Goal: Find specific page/section: Locate item on page

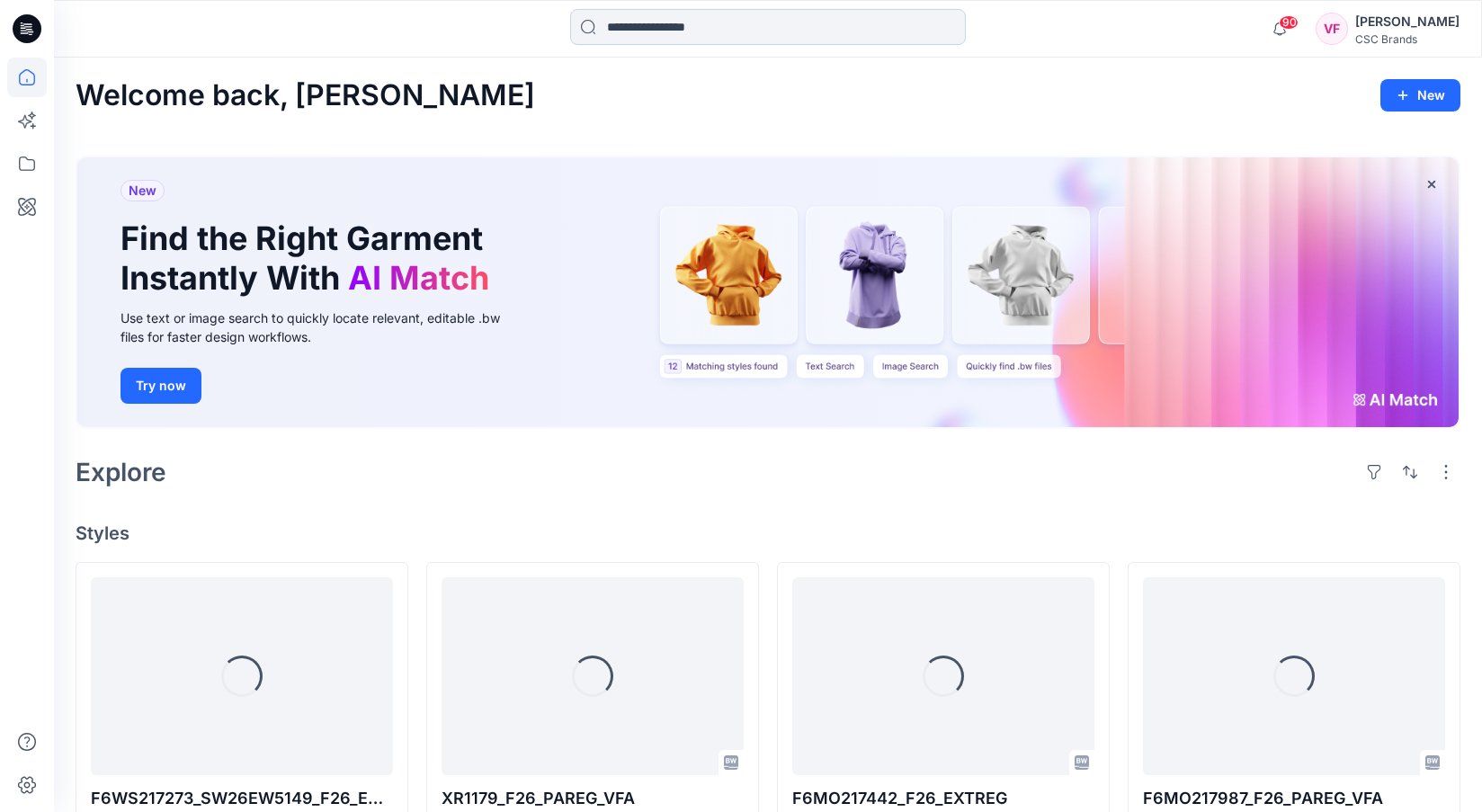
click at [633, 27] on input at bounding box center [768, 27] width 396 height 36
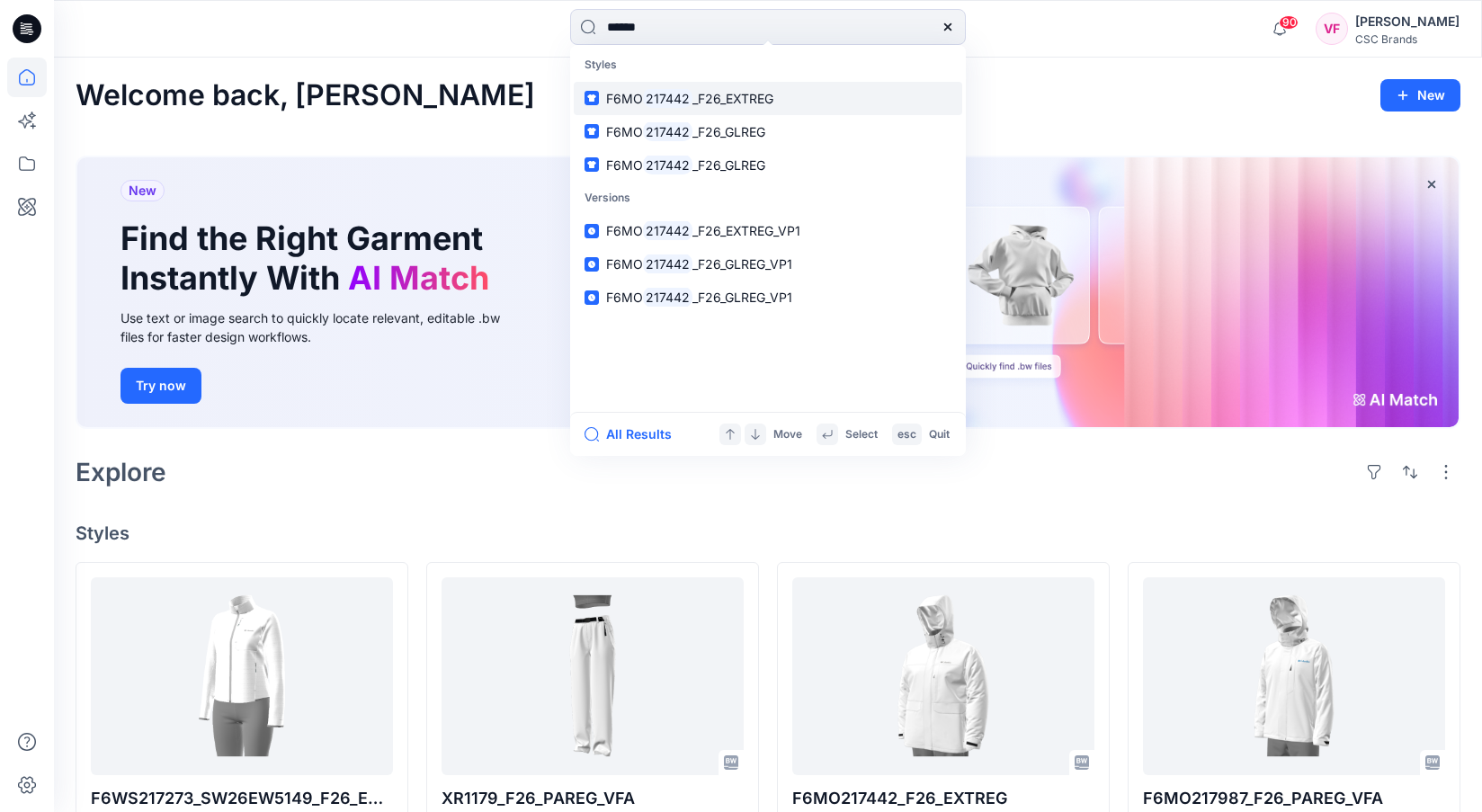
type input "******"
click at [686, 90] on mark "217442" at bounding box center [668, 99] width 50 height 21
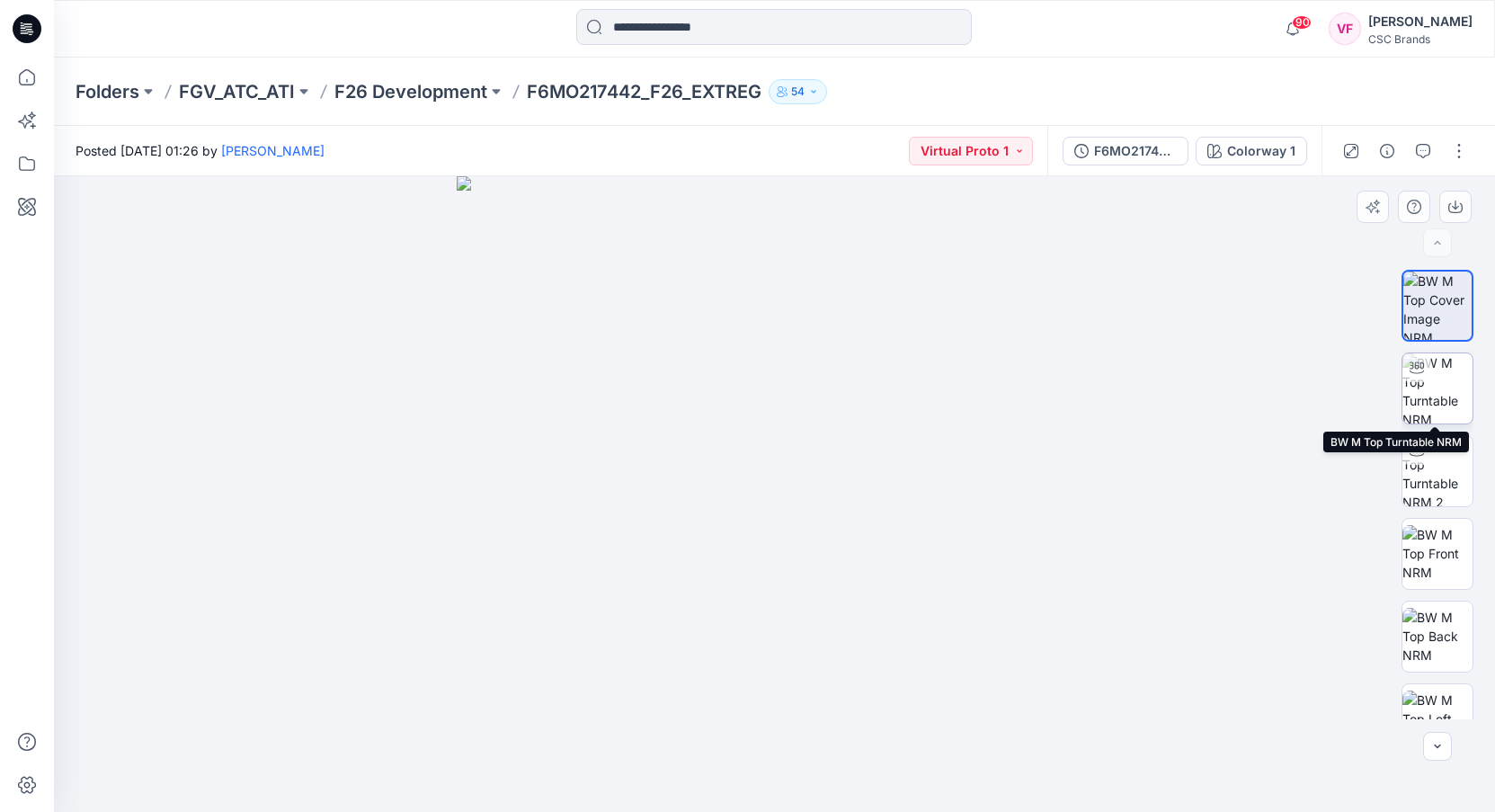
click at [1433, 379] on img at bounding box center [1437, 387] width 70 height 70
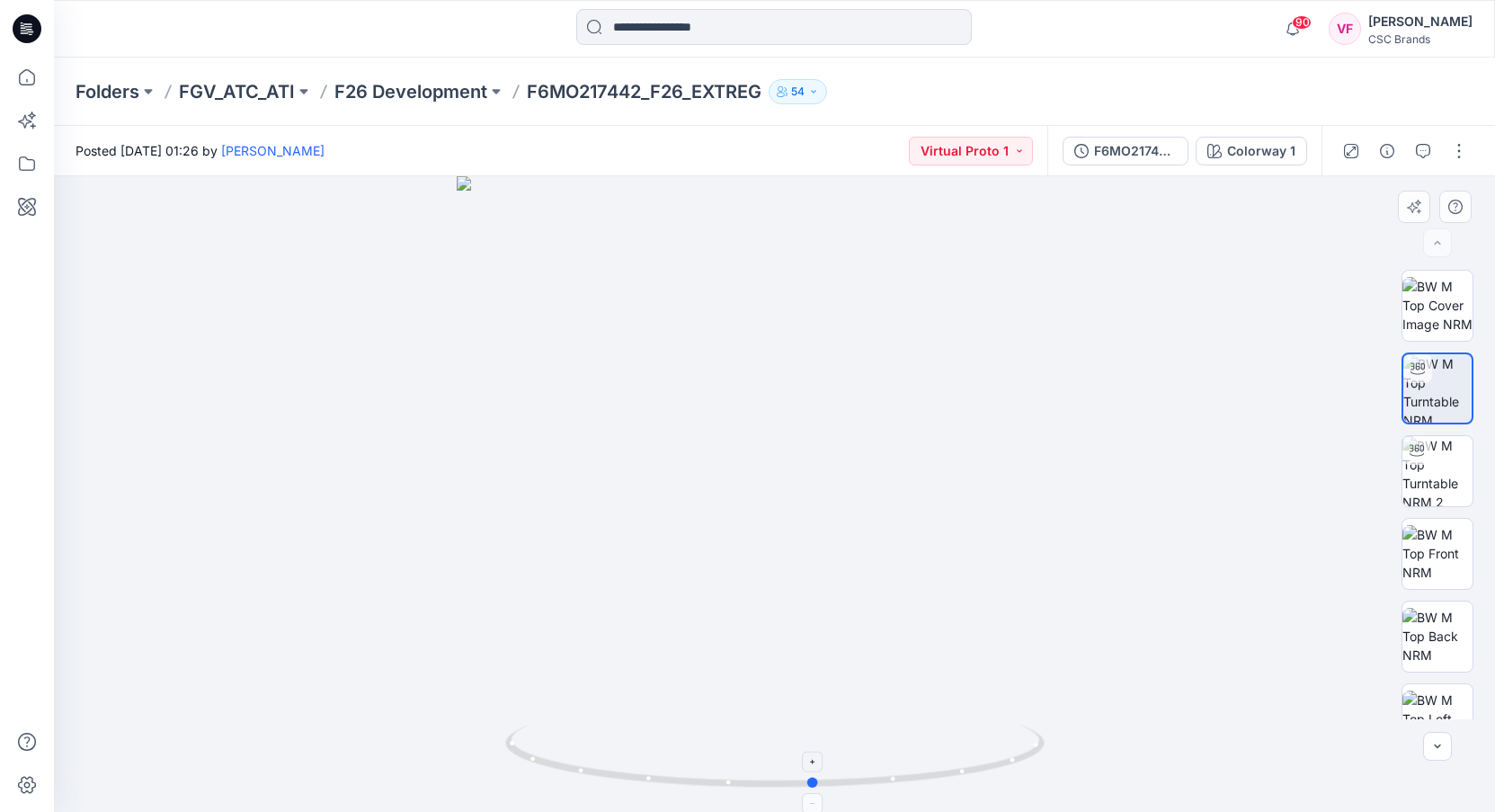
drag, startPoint x: 775, startPoint y: 786, endPoint x: 815, endPoint y: 782, distance: 40.2
click at [815, 782] on circle at bounding box center [813, 781] width 11 height 11
click at [1430, 483] on img at bounding box center [1437, 471] width 70 height 70
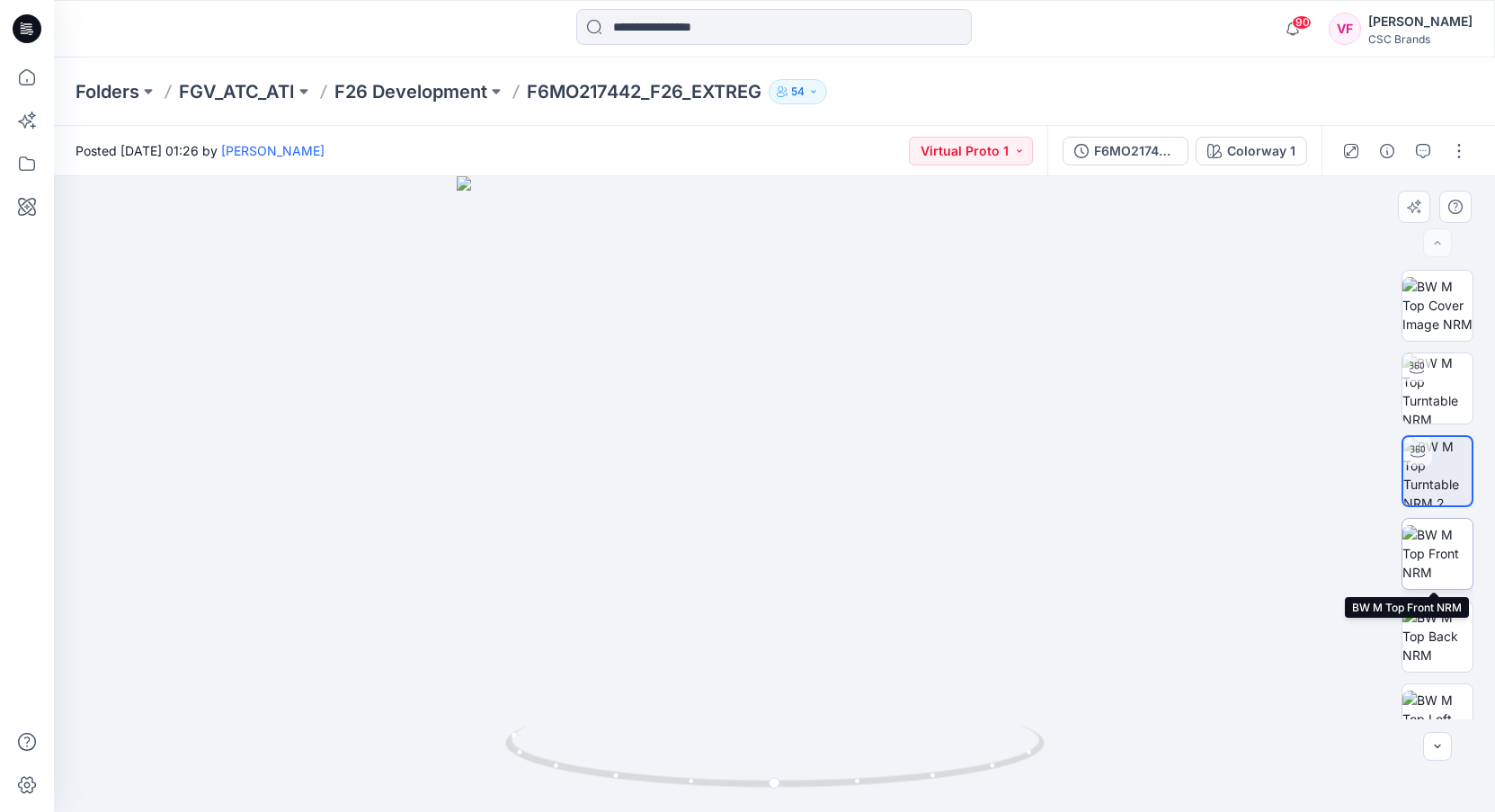
click at [1429, 552] on img at bounding box center [1437, 553] width 70 height 56
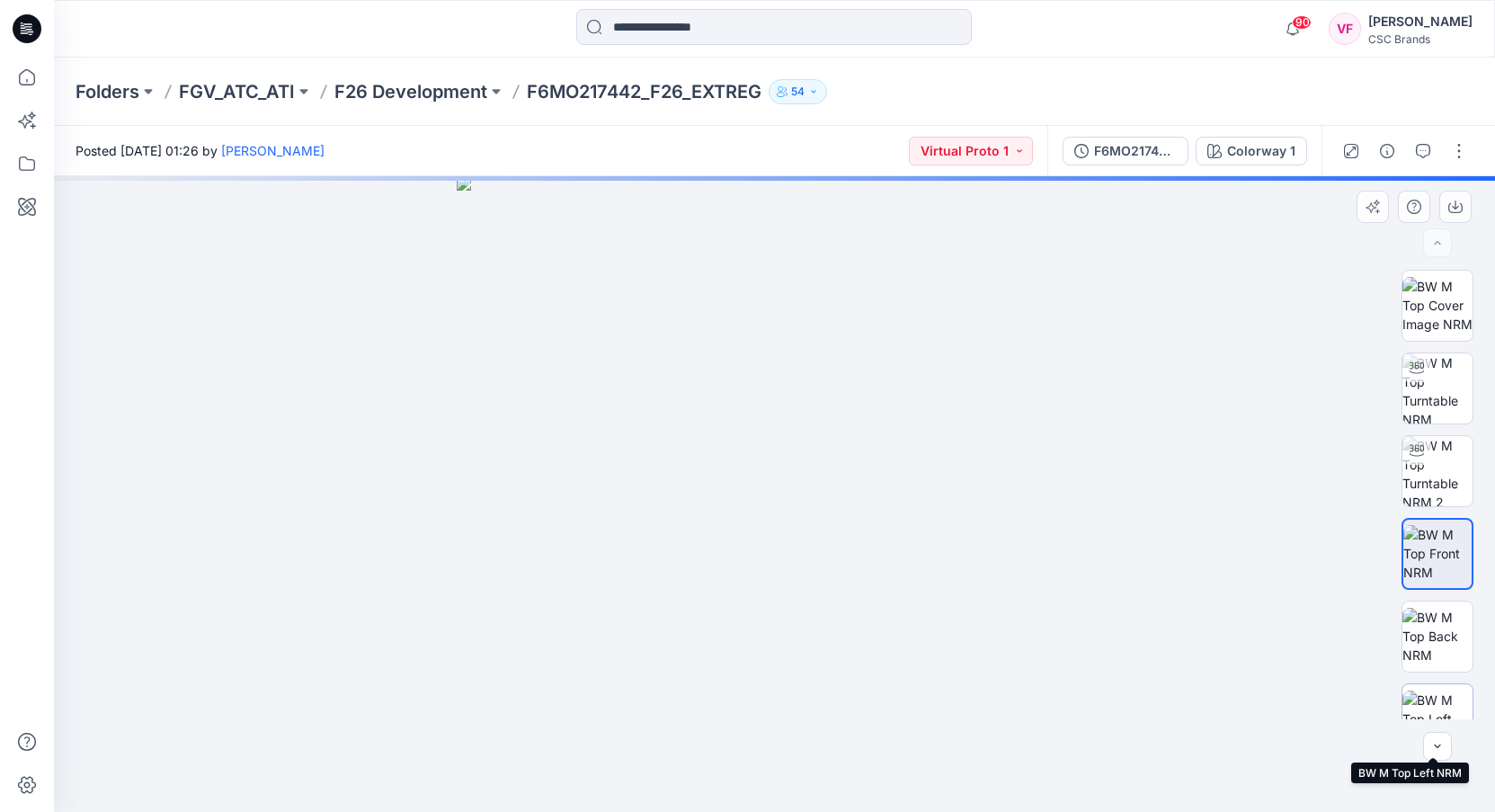
click at [1437, 702] on img at bounding box center [1437, 718] width 70 height 56
